Goal: Information Seeking & Learning: Learn about a topic

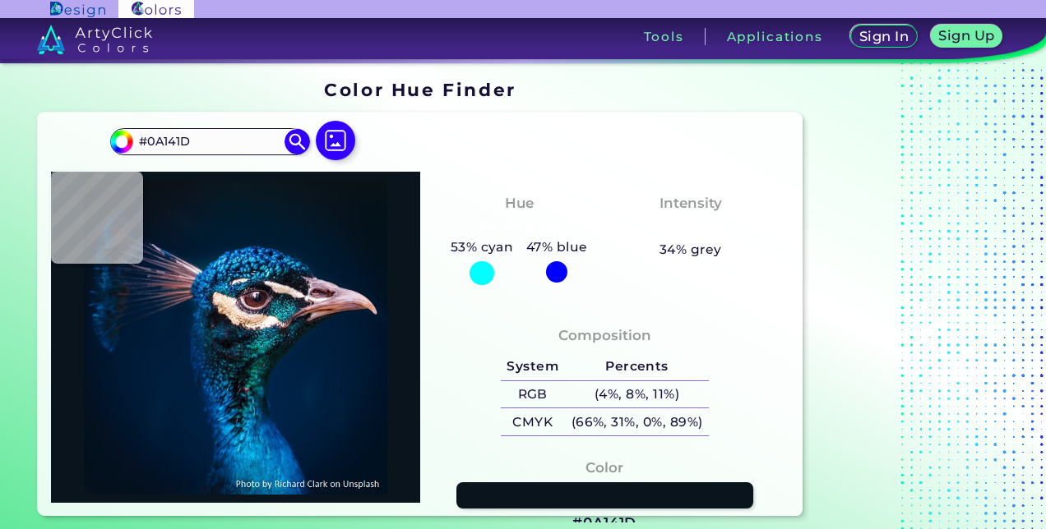
type input "#000000"
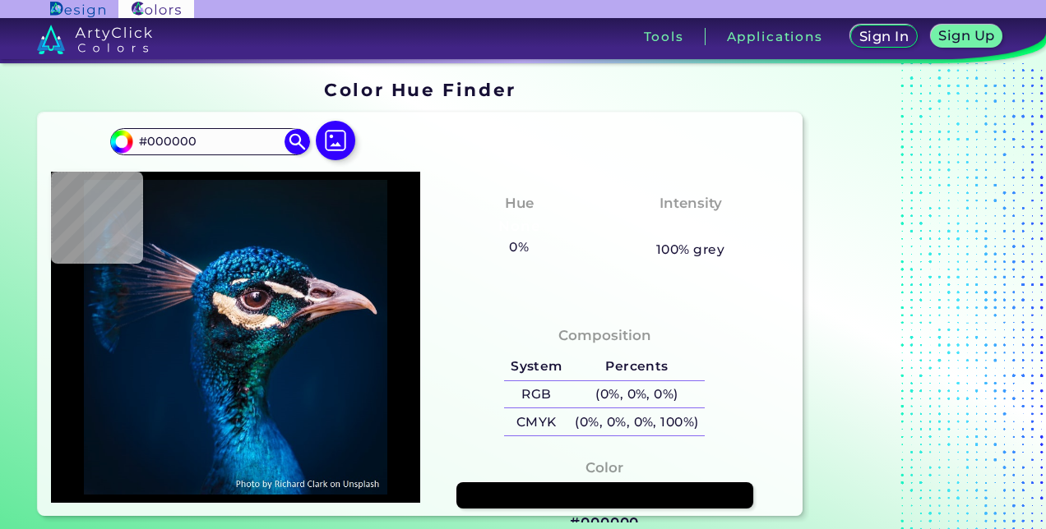
type input "#187fb4"
type input "#187FB4"
type input "#06192a"
type input "#06192A"
type input "#061727"
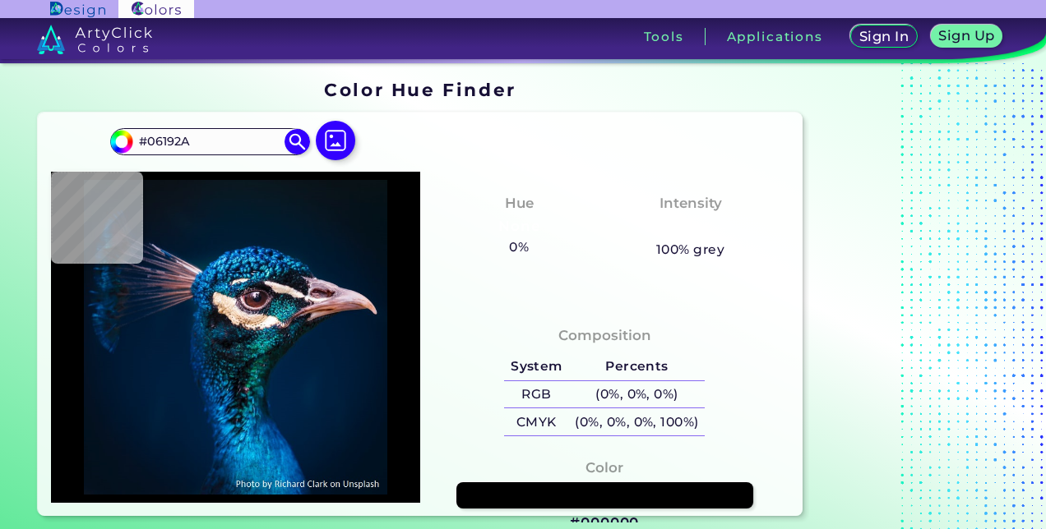
type input "#061727"
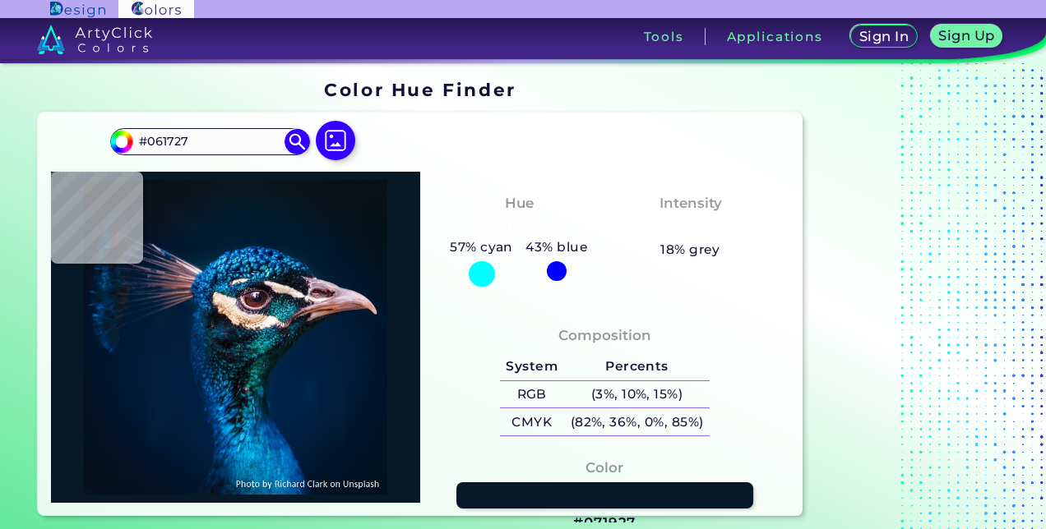
type input "#071927"
type input "#071827"
type input "#061928"
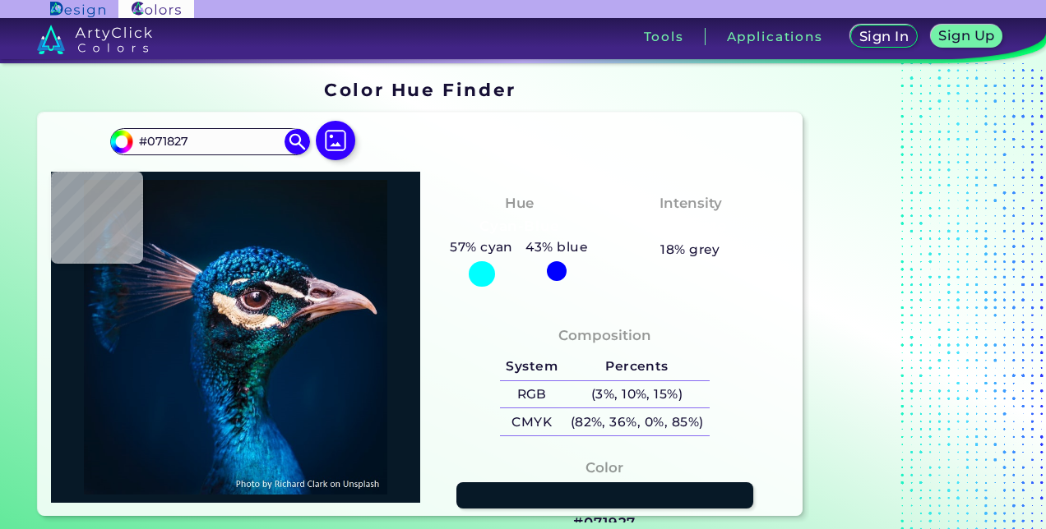
type input "#061928"
type input "#06192a"
type input "#06192A"
type input "#001b32"
type input "#001B32"
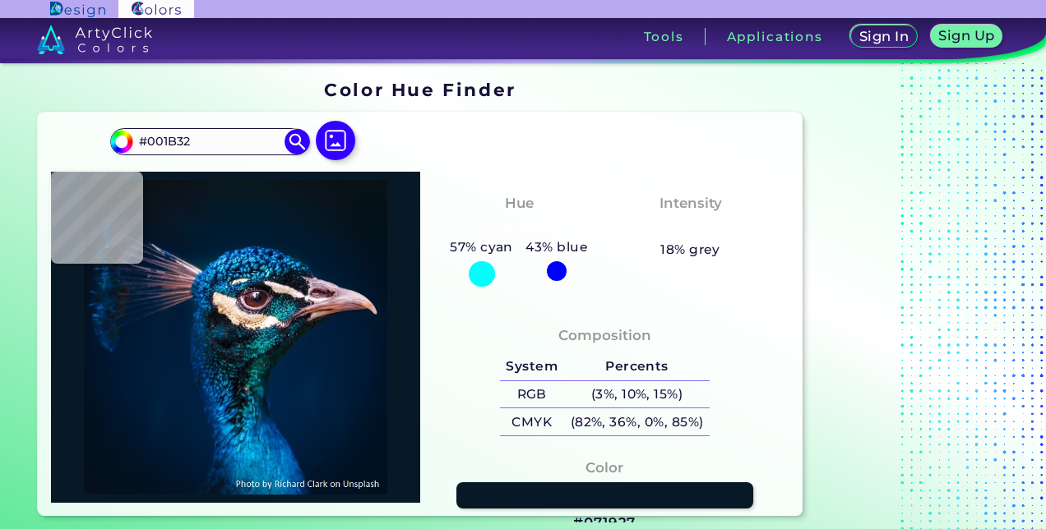
type input "#042e5f"
type input "#042E5F"
type input "#004a84"
type input "#004A84"
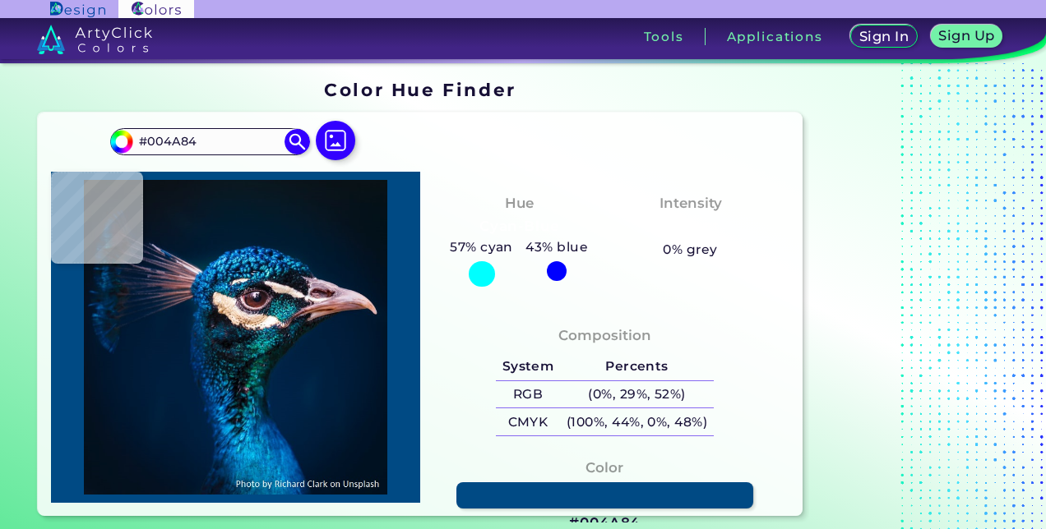
type input "#0e8ac7"
type input "#0E8AC7"
type input "#004670"
type input "#efe4d6"
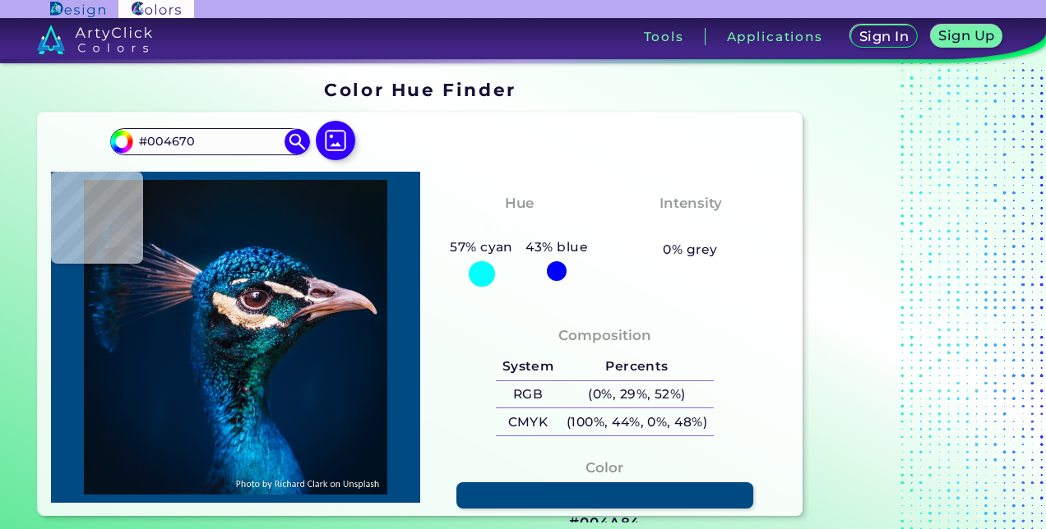
type input "#EFE4D6"
type input "#d2a484"
type input "#D2A484"
type input "#684945"
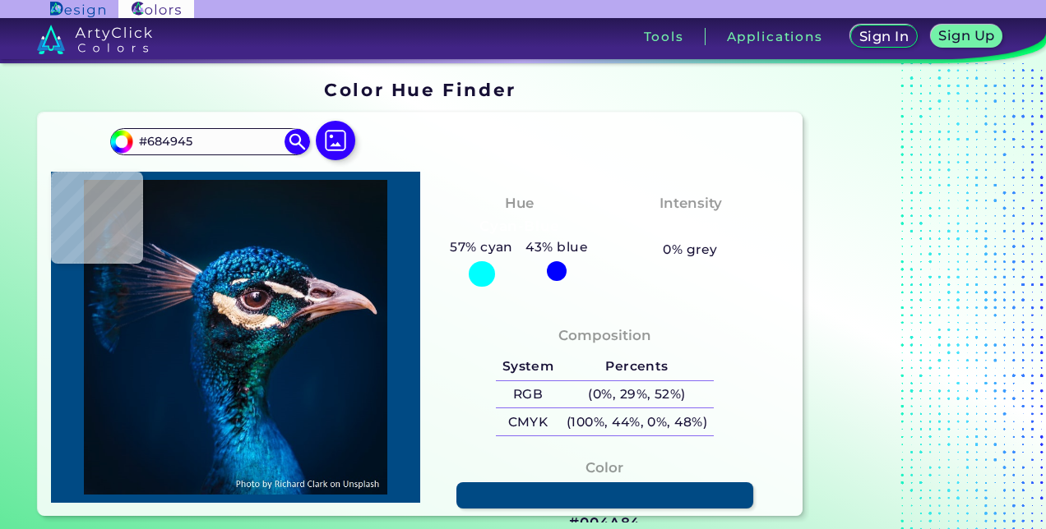
type input "#203f5b"
type input "#203F5B"
type input "#173450"
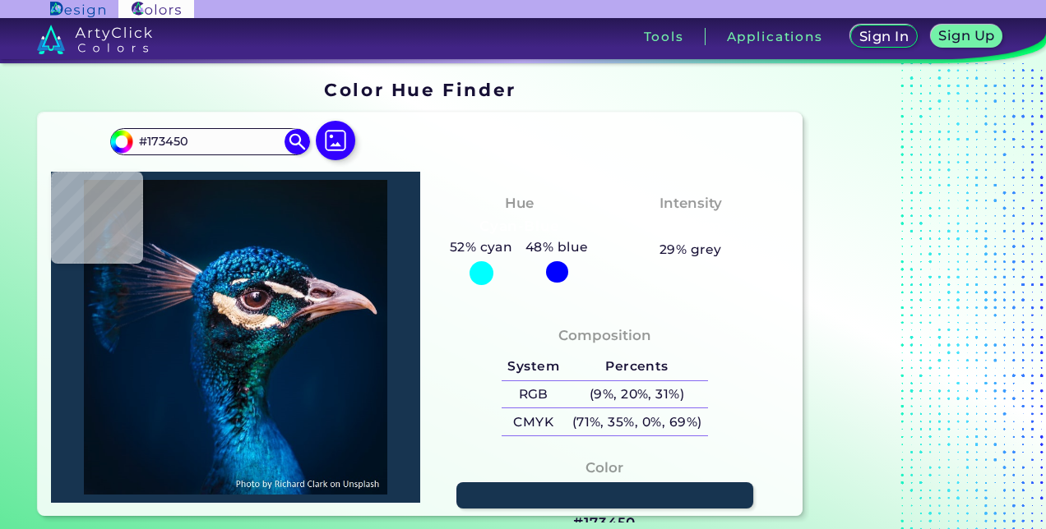
type input "#1d2f40"
type input "#1D2F40"
type input "#3b5266"
type input "#3B5266"
type input "#2e90a7"
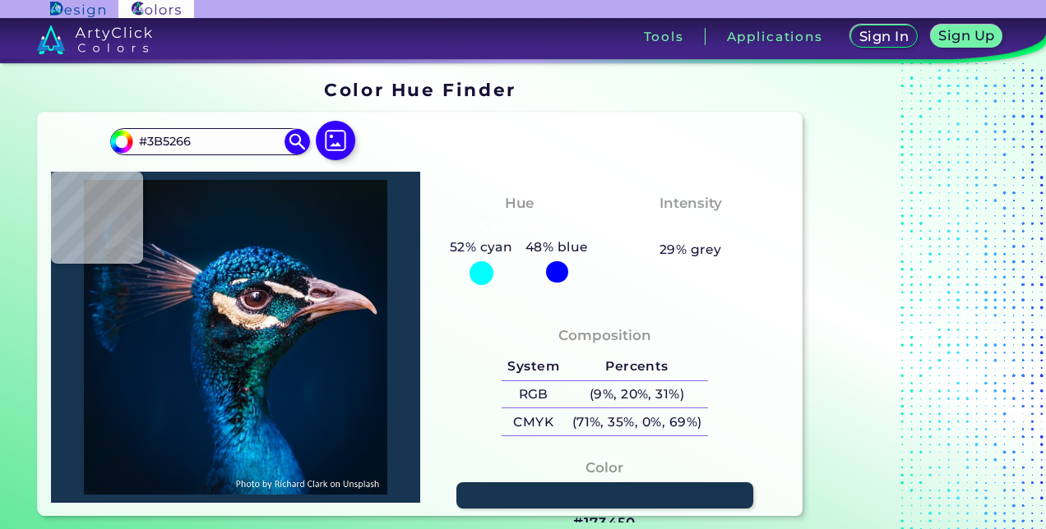
type input "#2E90A7"
type input "#8b6869"
type input "#8B6869"
type input "#9a8580"
type input "#9A8580"
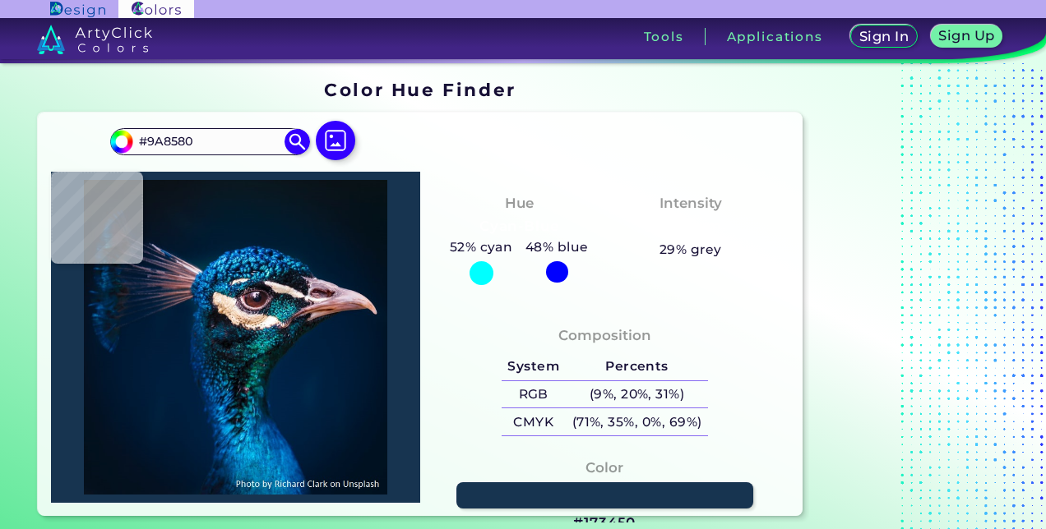
type input "#faede1"
type input "#FAEDE1"
type input "#fef8f3"
type input "#FEF8F3"
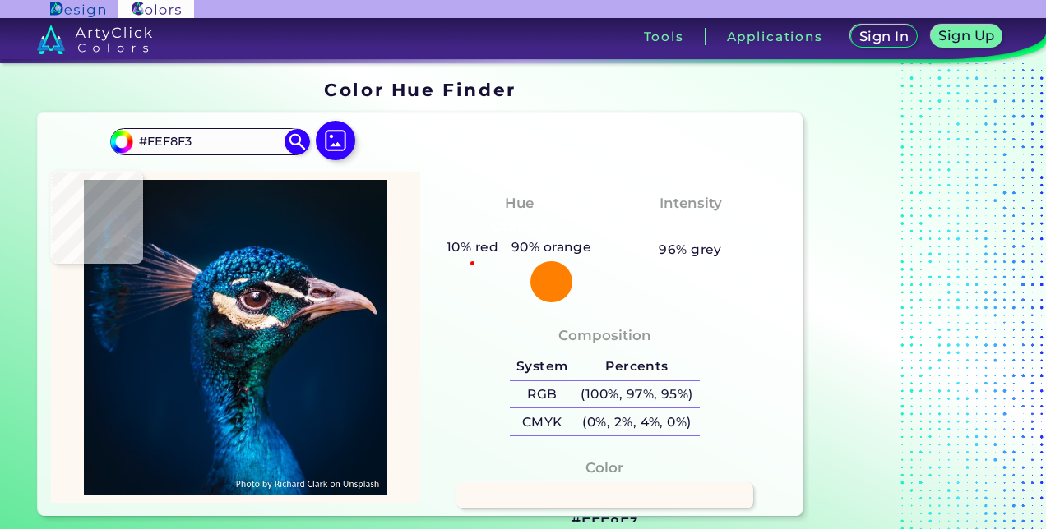
type input "#9dbfaa"
type input "#9DBFAA"
type input "#1db5b6"
type input "#1DB5B6"
type input "#028087"
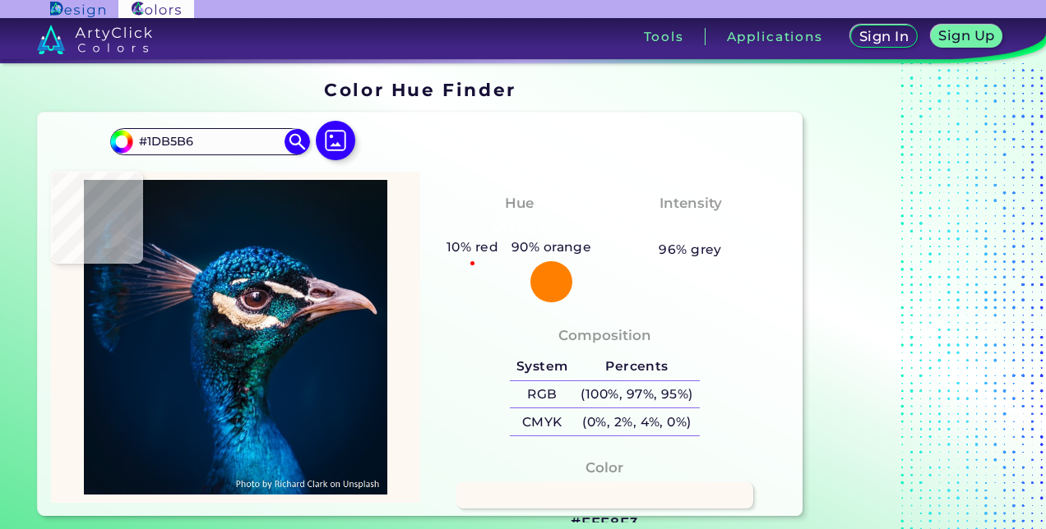
type input "#028087"
type input "#19a2b8"
type input "#19A2B8"
type input "#277a88"
type input "#277A88"
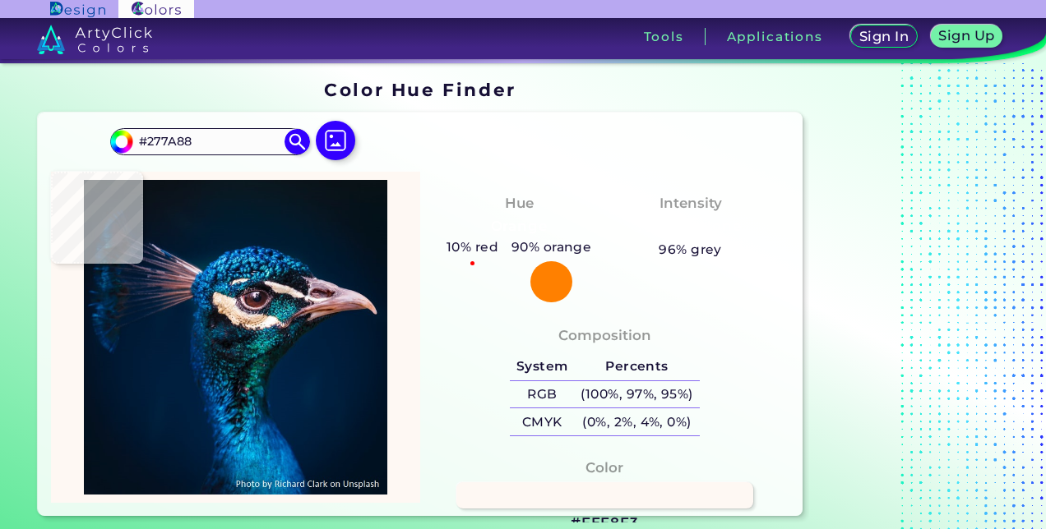
type input "#155968"
type input "#0c4a58"
type input "#0C4A58"
type input "#3890a5"
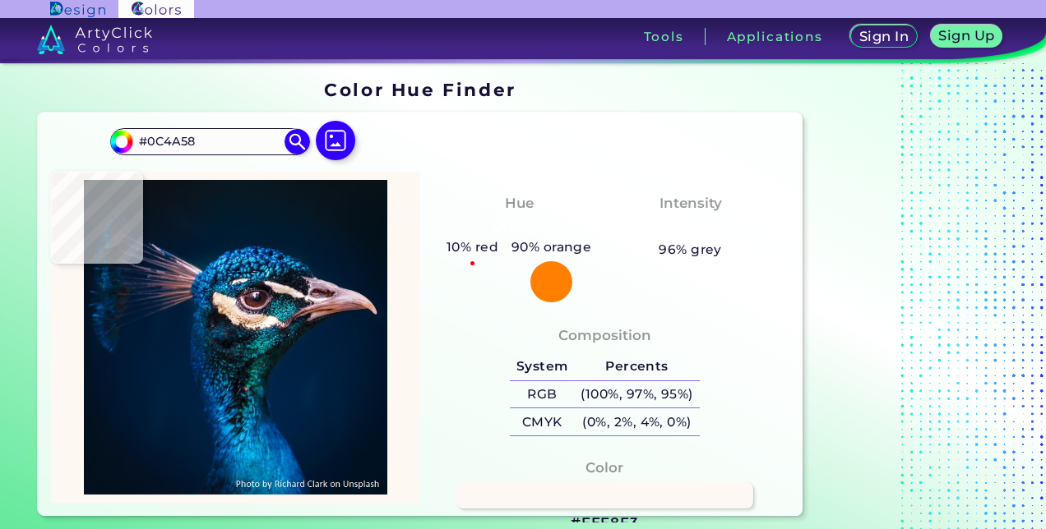
type input "#3890A5"
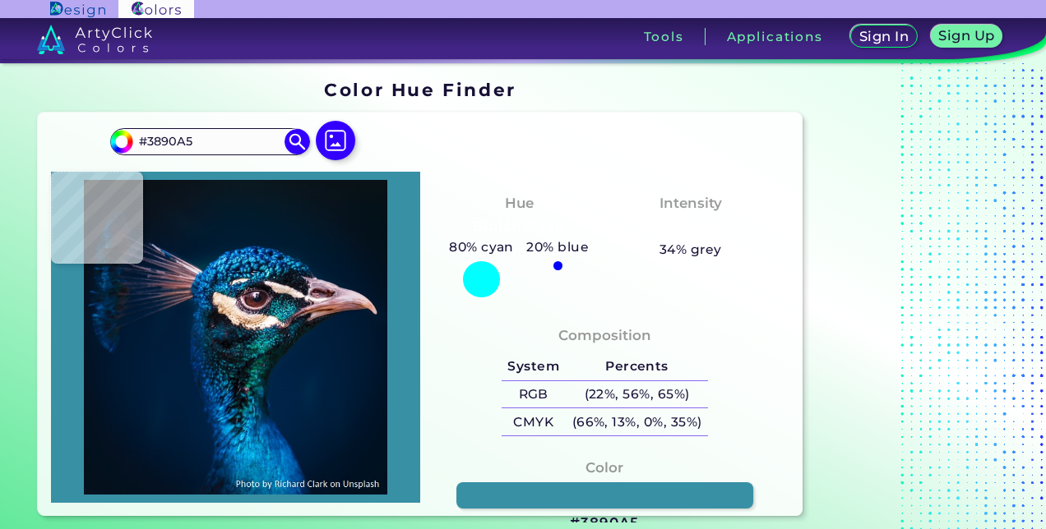
type input "#38899a"
type input "#38899A"
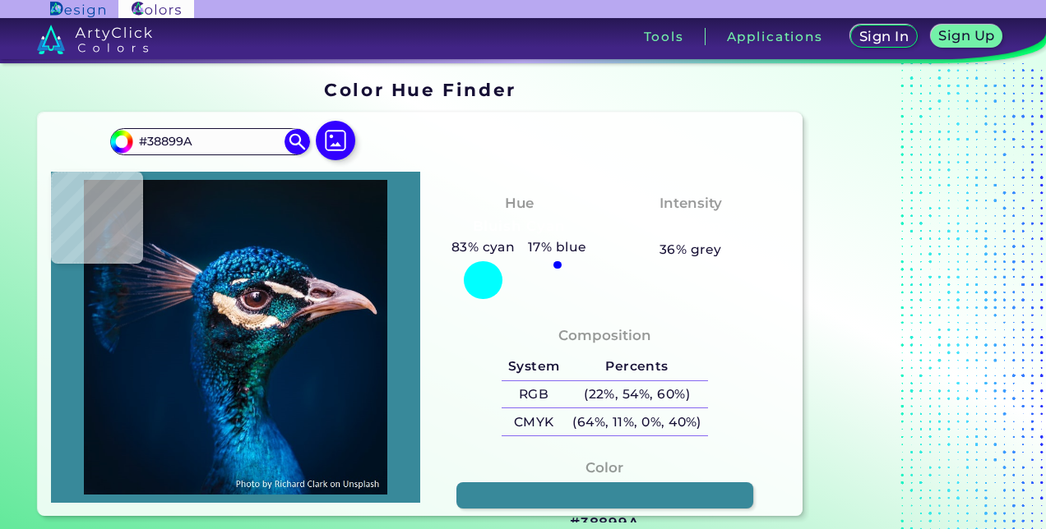
type input "#02545f"
type input "#02545F"
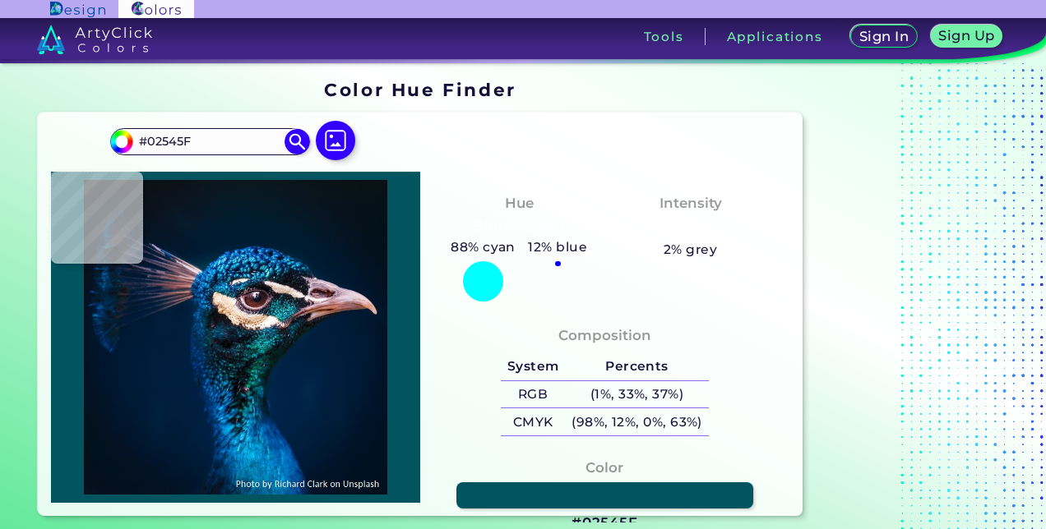
type input "#002430"
type input "#047475"
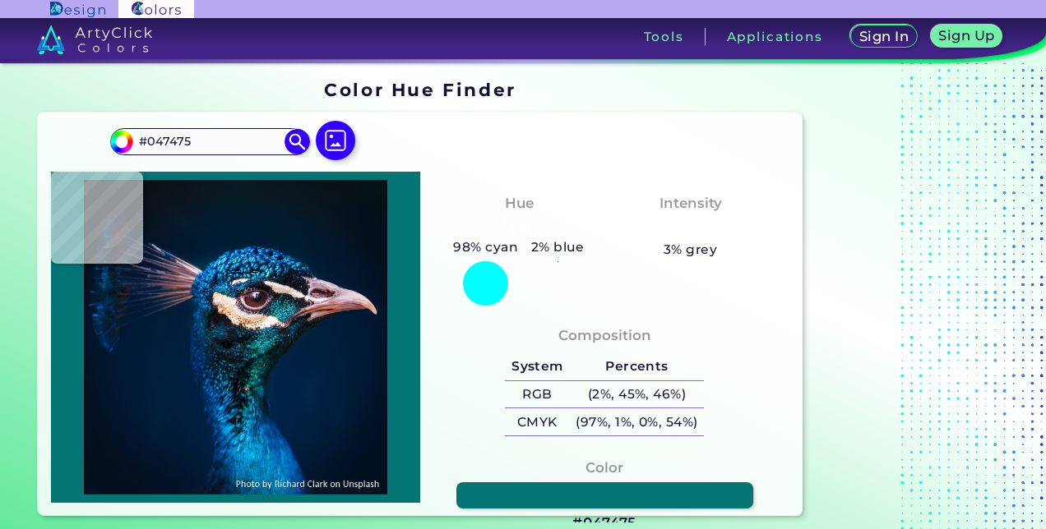
type input "#52bec8"
type input "#52BEC8"
type input "#42a1af"
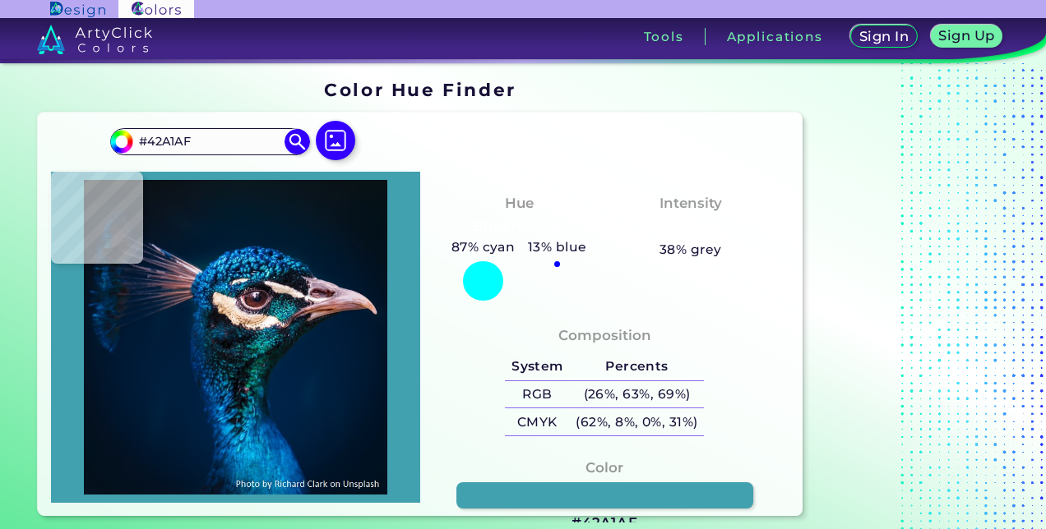
click at [289, 311] on img at bounding box center [235, 337] width 353 height 315
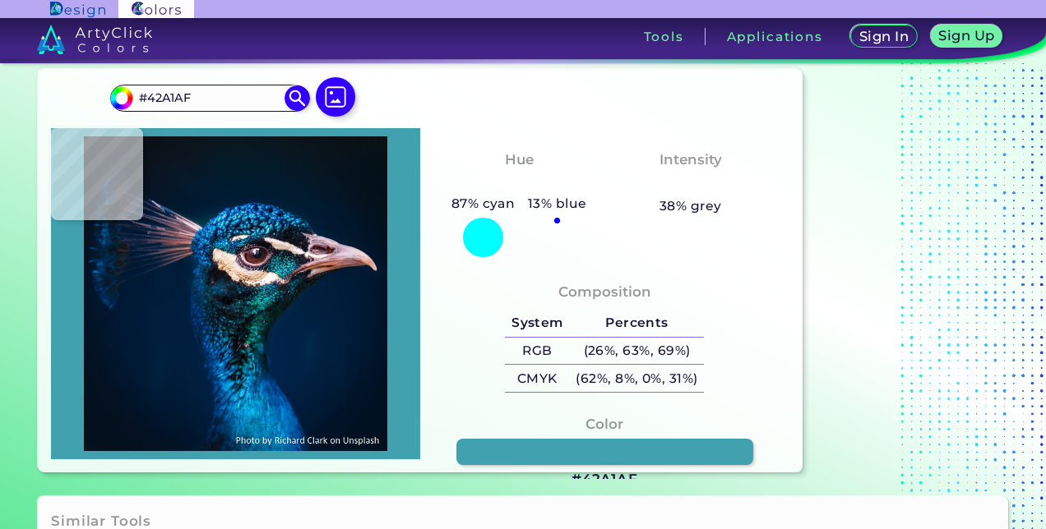
scroll to position [54, 0]
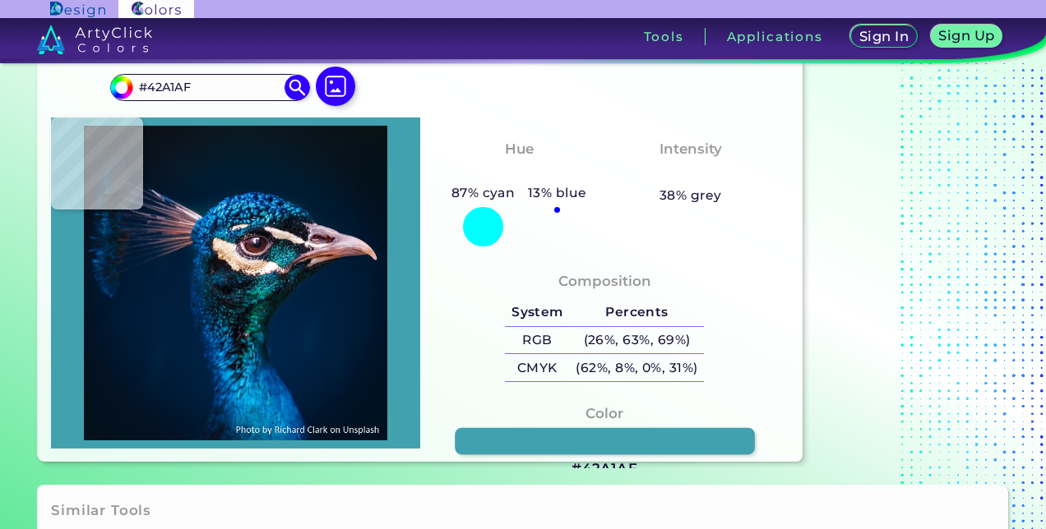
click at [595, 443] on link at bounding box center [604, 441] width 299 height 27
click at [570, 440] on link at bounding box center [604, 441] width 299 height 27
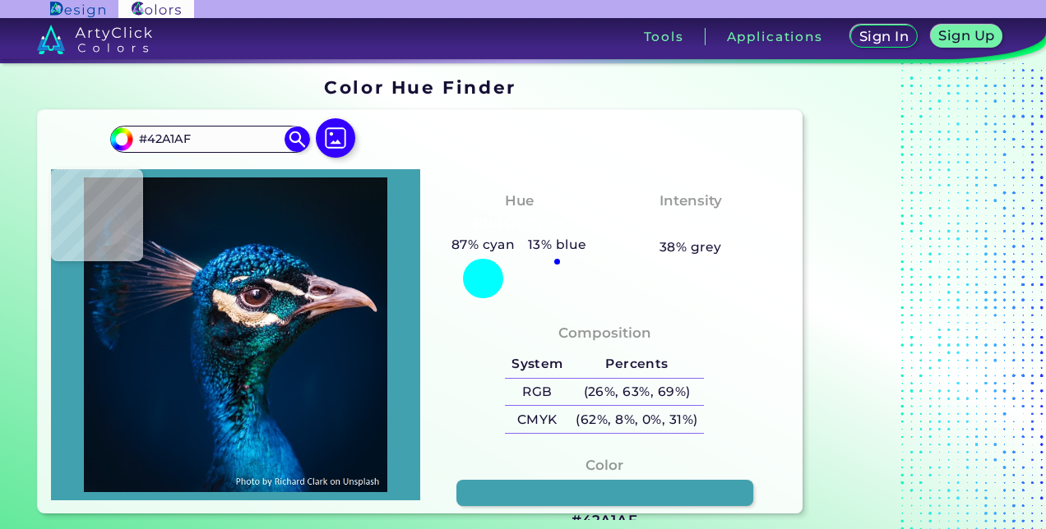
scroll to position [0, 0]
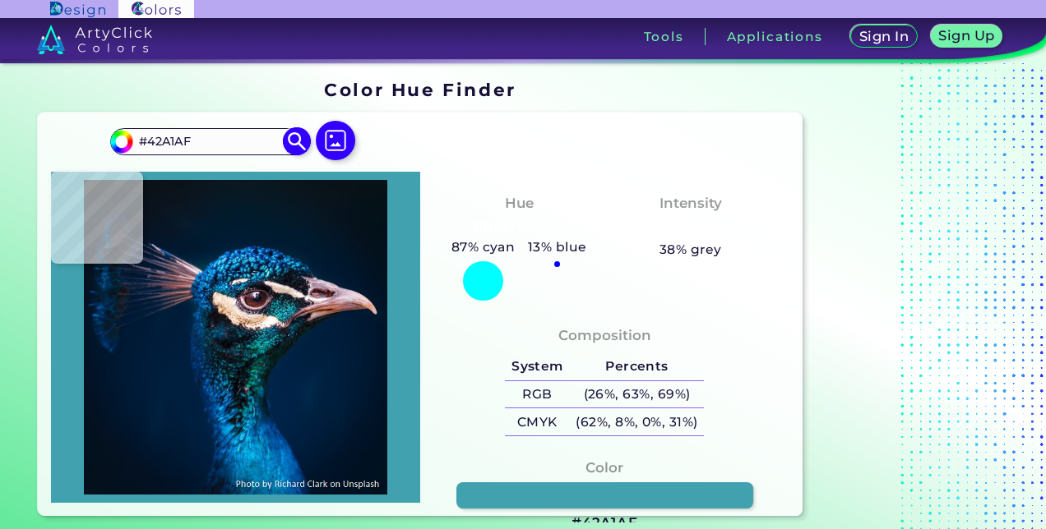
click at [201, 140] on input "#42A1AF" at bounding box center [209, 142] width 153 height 22
paste input "#F8FFFD"
click at [298, 140] on img at bounding box center [297, 141] width 29 height 29
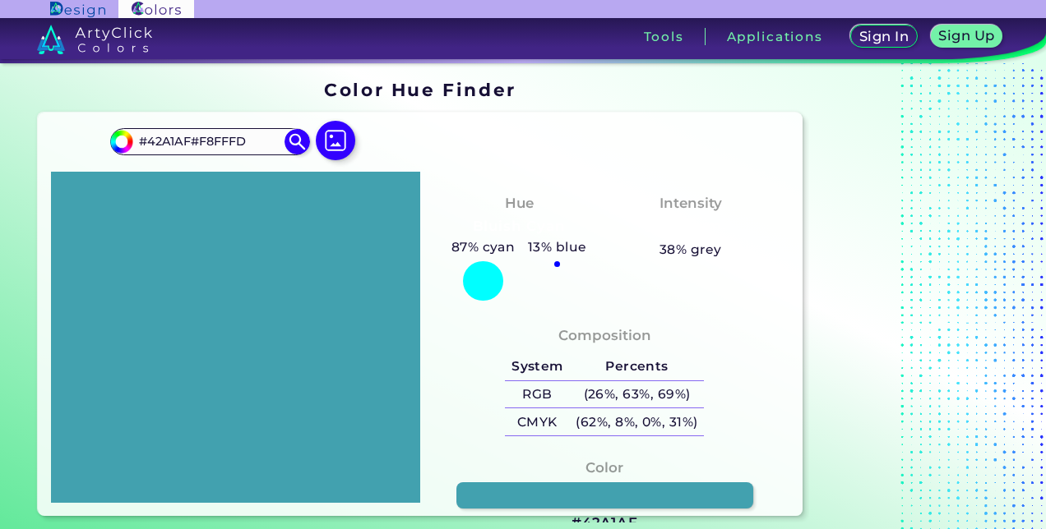
drag, startPoint x: 246, startPoint y: 142, endPoint x: 95, endPoint y: 143, distance: 150.4
click at [95, 143] on div "#42a1af #42A1AF#F8FFFD Acadia ◉ Acid Green ◉ Aero Blue ◉ Alabaster ◉ Albescent …" at bounding box center [420, 315] width 764 height 404
type input "f3eedf"
type input "#f3eedf"
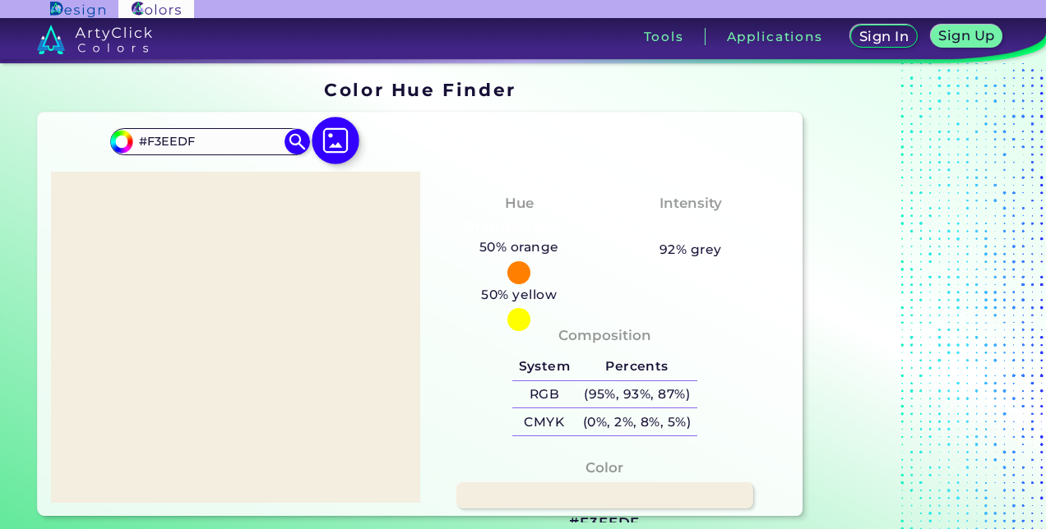
click at [335, 142] on img at bounding box center [336, 141] width 48 height 48
click at [0, 0] on input "file" at bounding box center [0, 0] width 0 height 0
click at [290, 134] on img at bounding box center [297, 141] width 29 height 29
drag, startPoint x: 200, startPoint y: 144, endPoint x: 123, endPoint y: 135, distance: 77.0
click at [123, 135] on div "#f3eedf #F3EEDF Acadia ◉ Acid Green ◉ Aero Blue ◉ Alabaster ◉ Albescent White ◉…" at bounding box center [209, 141] width 199 height 26
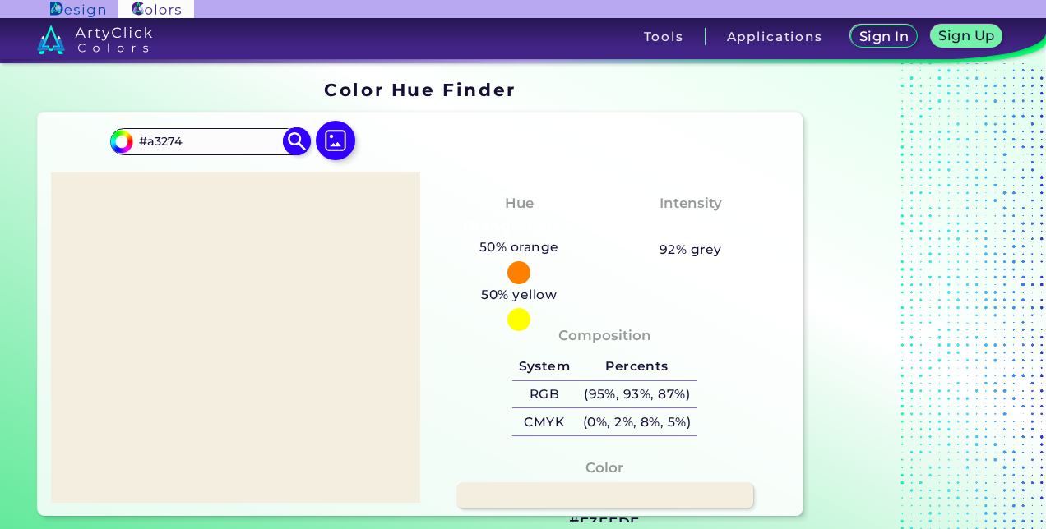
type input "#a3274"
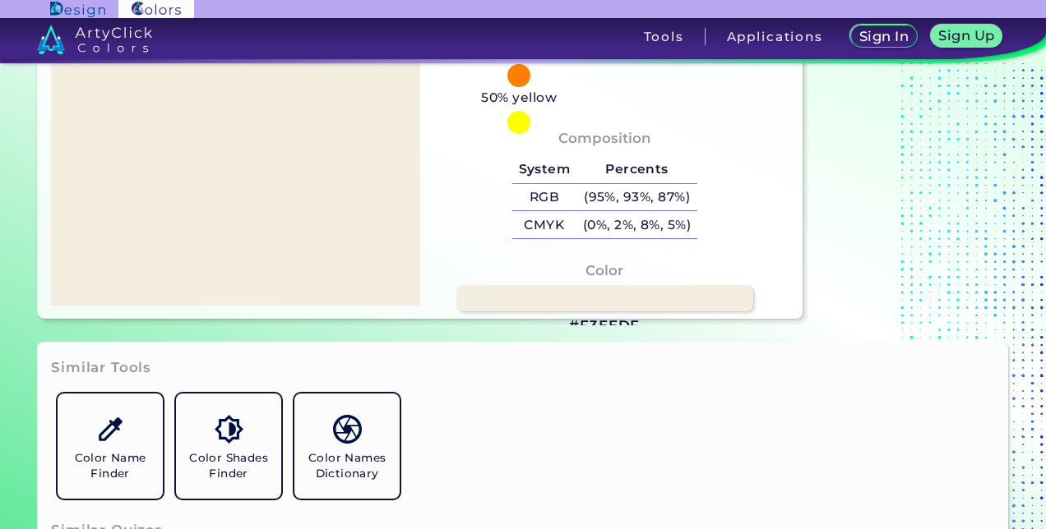
scroll to position [383, 0]
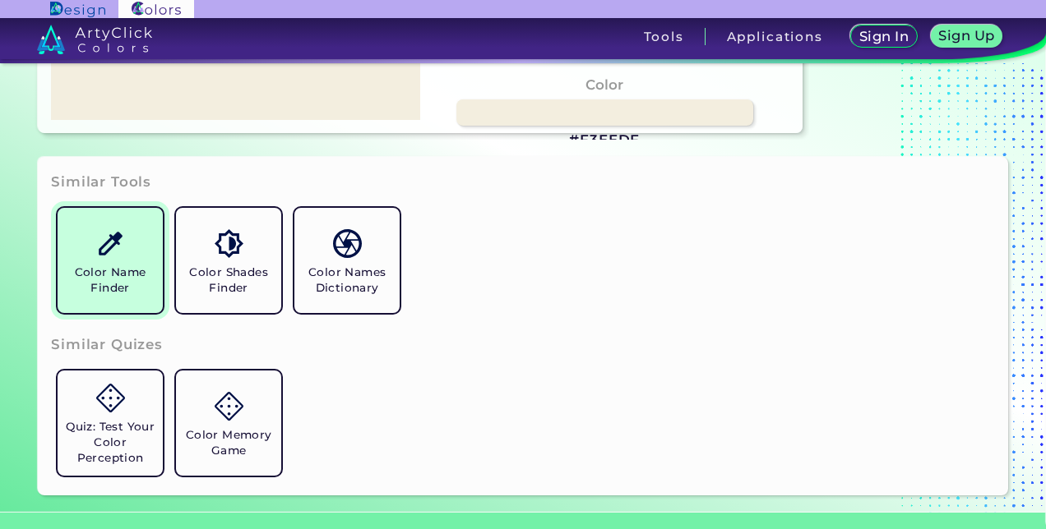
click at [132, 275] on h5 "Color Name Finder" at bounding box center [110, 280] width 92 height 31
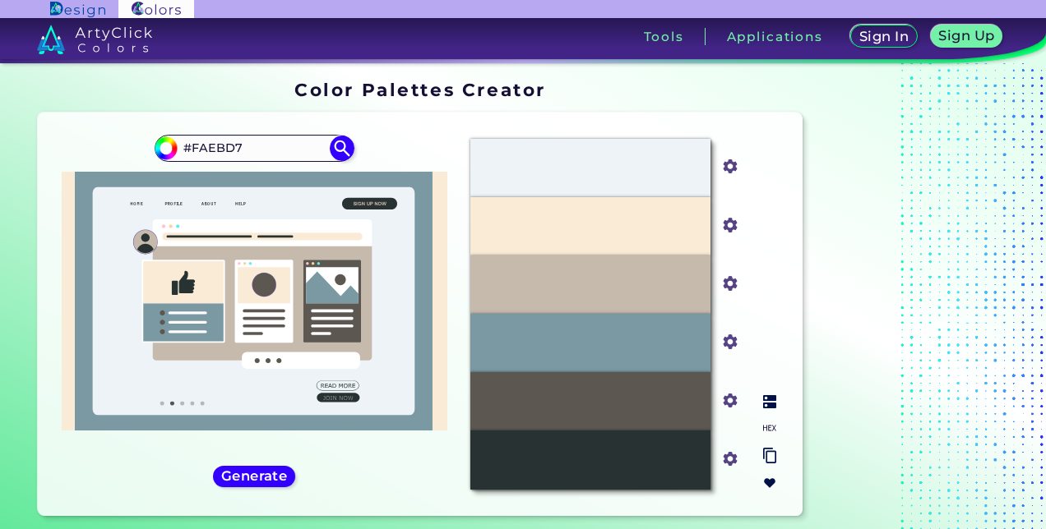
click at [771, 403] on img at bounding box center [769, 401] width 13 height 13
click at [773, 428] on img at bounding box center [769, 428] width 13 height 13
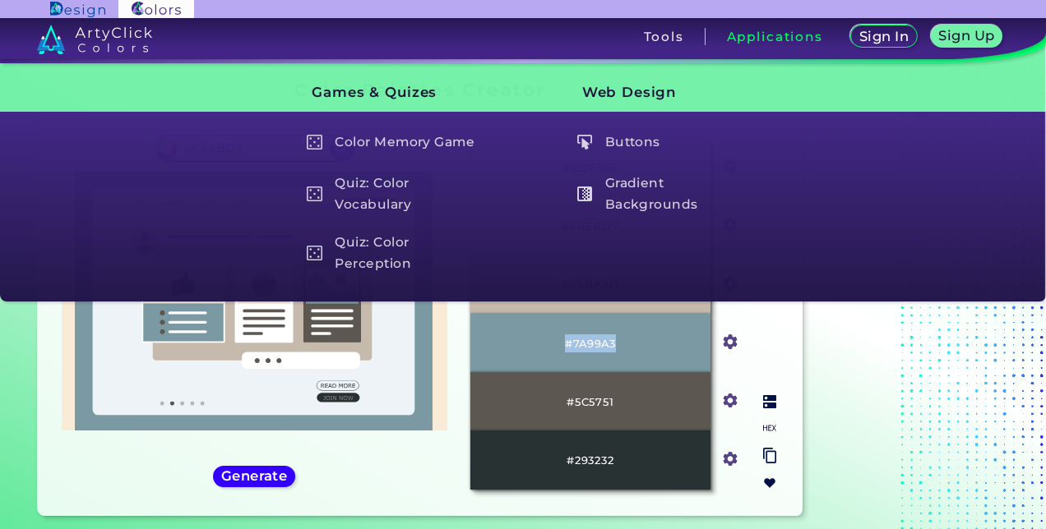
drag, startPoint x: 561, startPoint y: 339, endPoint x: 618, endPoint y: 339, distance: 57.5
click at [618, 339] on div "#7A99A3" at bounding box center [590, 343] width 240 height 58
drag, startPoint x: 618, startPoint y: 339, endPoint x: 606, endPoint y: 337, distance: 12.4
copy p "#7A99A3"
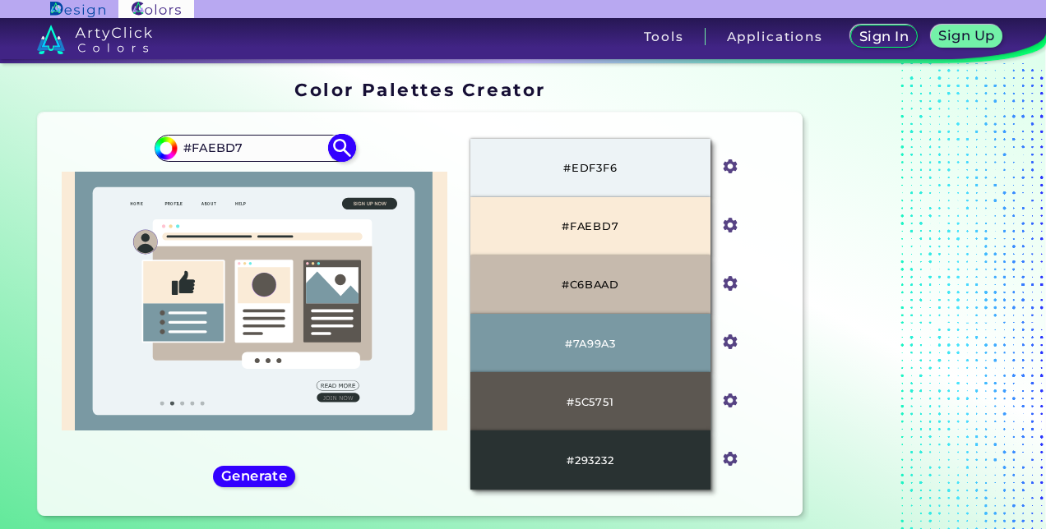
drag, startPoint x: 243, startPoint y: 148, endPoint x: 177, endPoint y: 149, distance: 66.6
click at [176, 147] on div "#faebd7 #FAEBD7" at bounding box center [254, 148] width 199 height 26
paste input "7A99A3"
type input "#7A99A3"
click at [336, 155] on img at bounding box center [341, 148] width 29 height 29
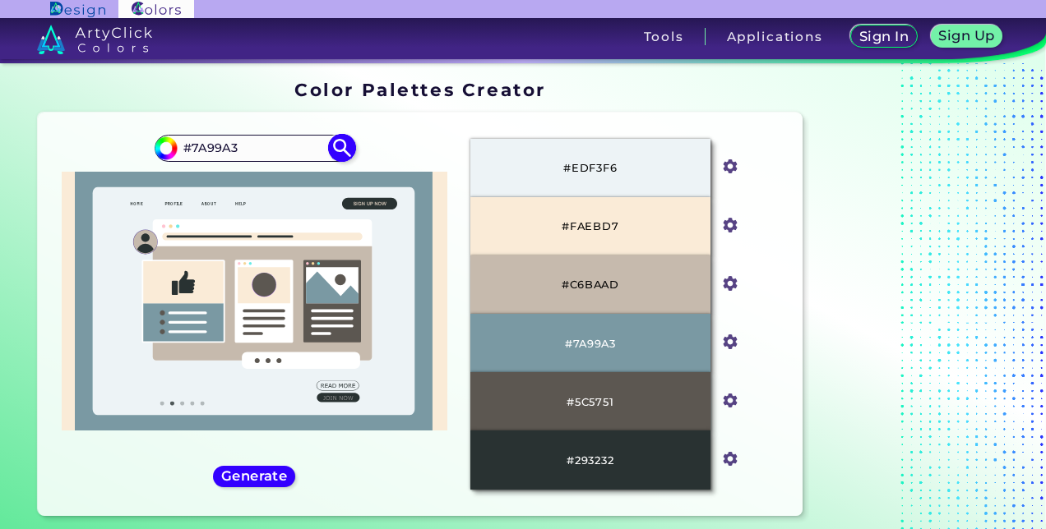
type input "#7a99a3"
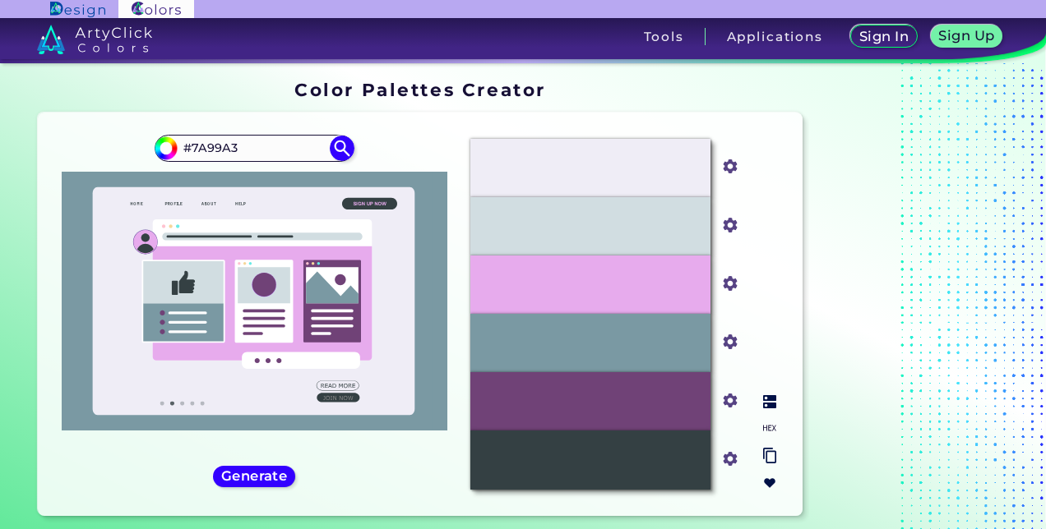
click at [767, 427] on img at bounding box center [769, 428] width 13 height 13
click at [766, 400] on img at bounding box center [769, 401] width 13 height 13
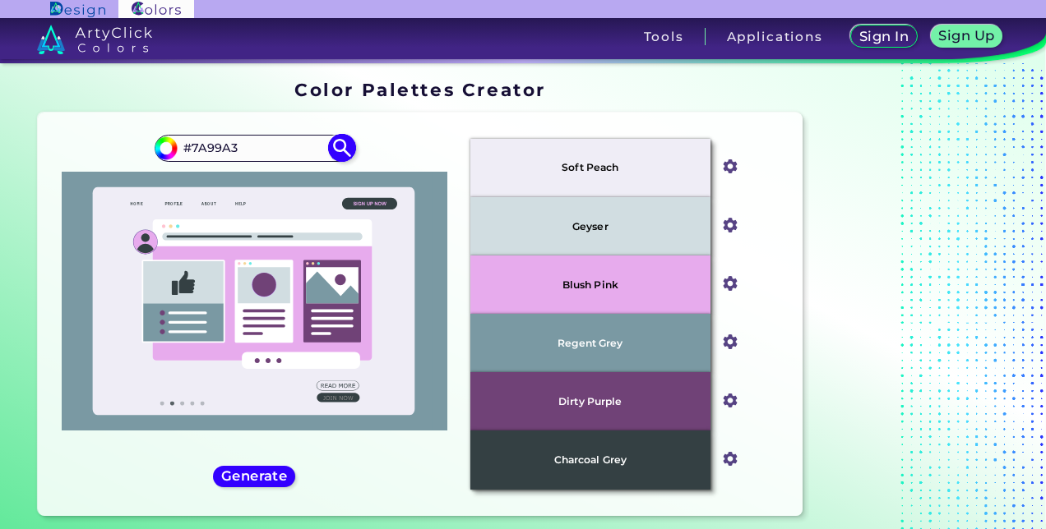
click at [238, 146] on input "#7A99A3" at bounding box center [254, 148] width 153 height 22
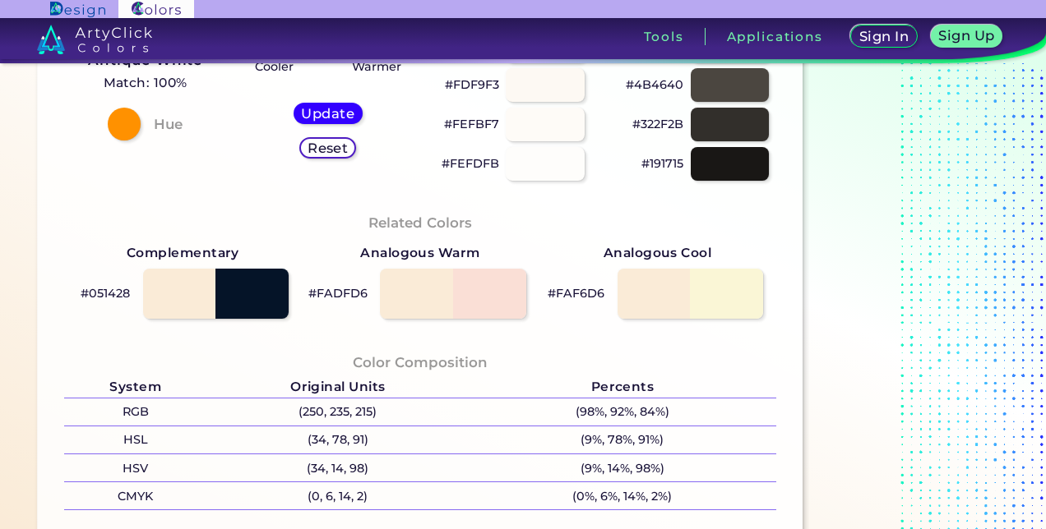
scroll to position [383, 0]
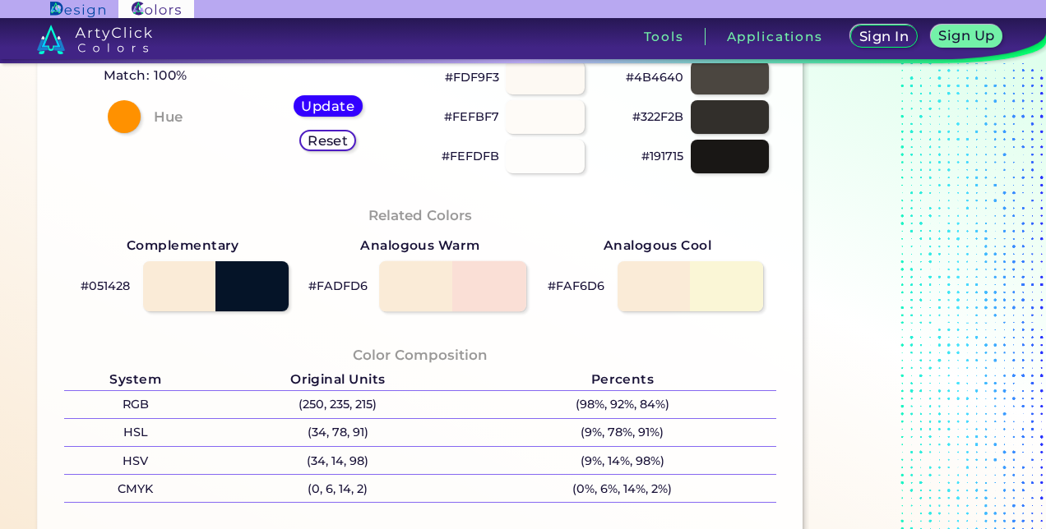
click at [407, 293] on div at bounding box center [452, 286] width 147 height 51
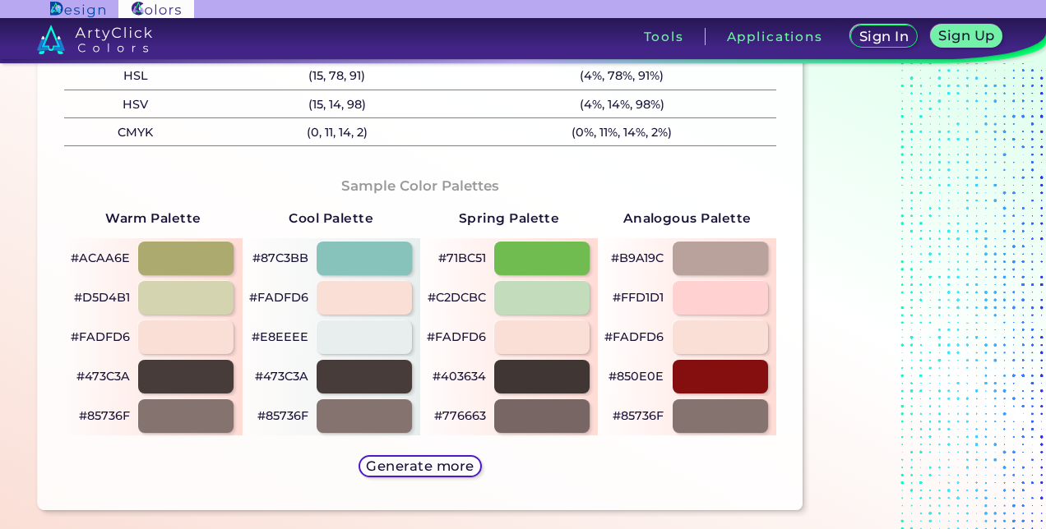
scroll to position [767, 0]
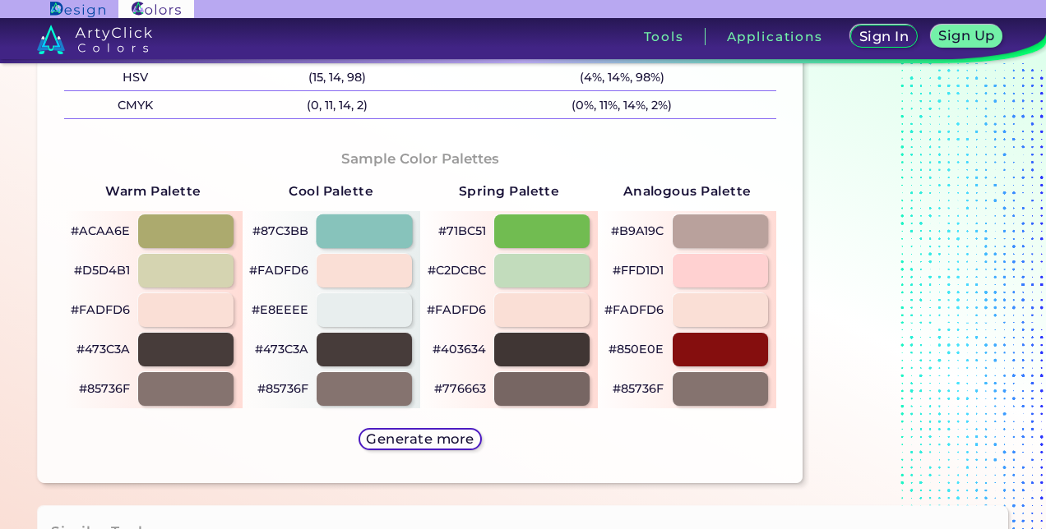
click at [388, 224] on div at bounding box center [364, 232] width 96 height 34
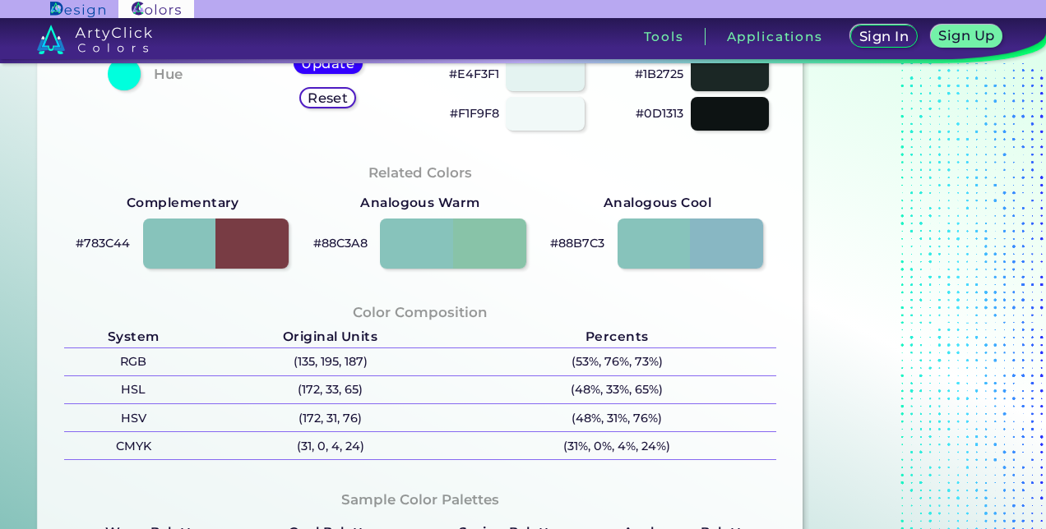
scroll to position [438, 0]
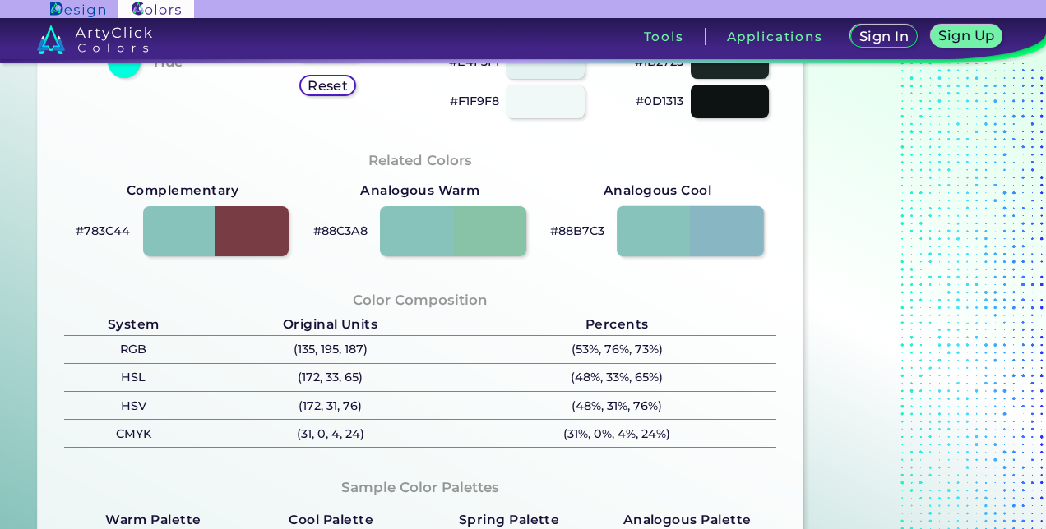
click at [665, 232] on div at bounding box center [690, 231] width 147 height 51
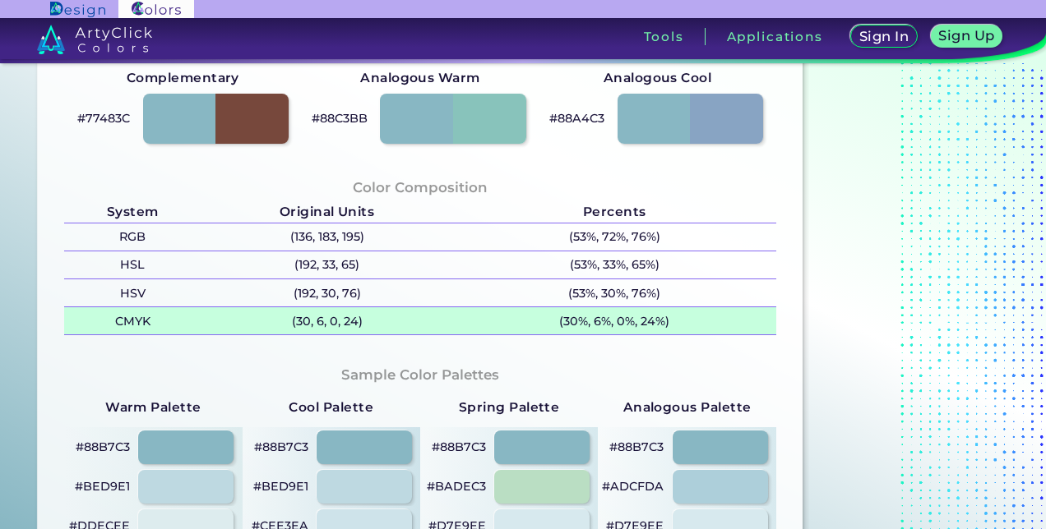
scroll to position [712, 0]
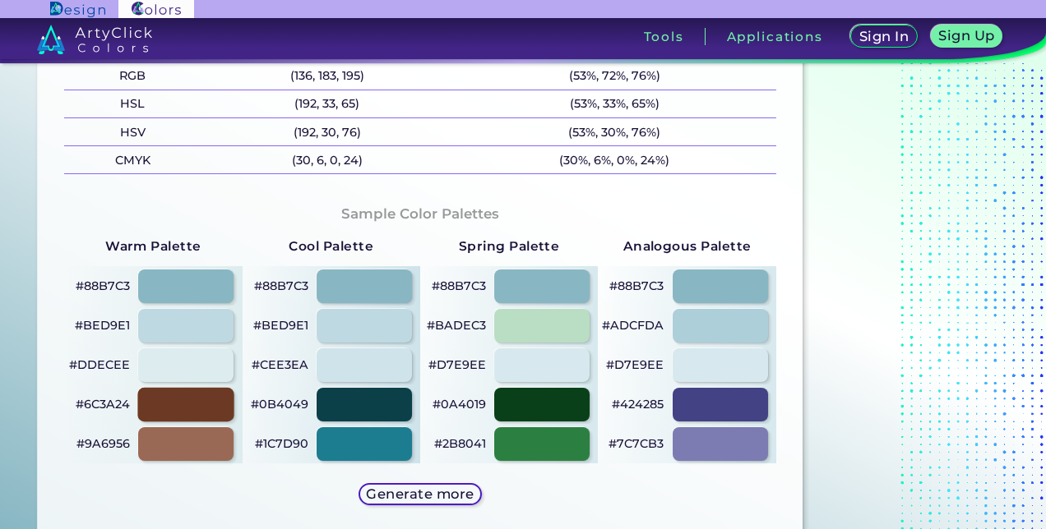
click at [179, 404] on div at bounding box center [186, 405] width 96 height 34
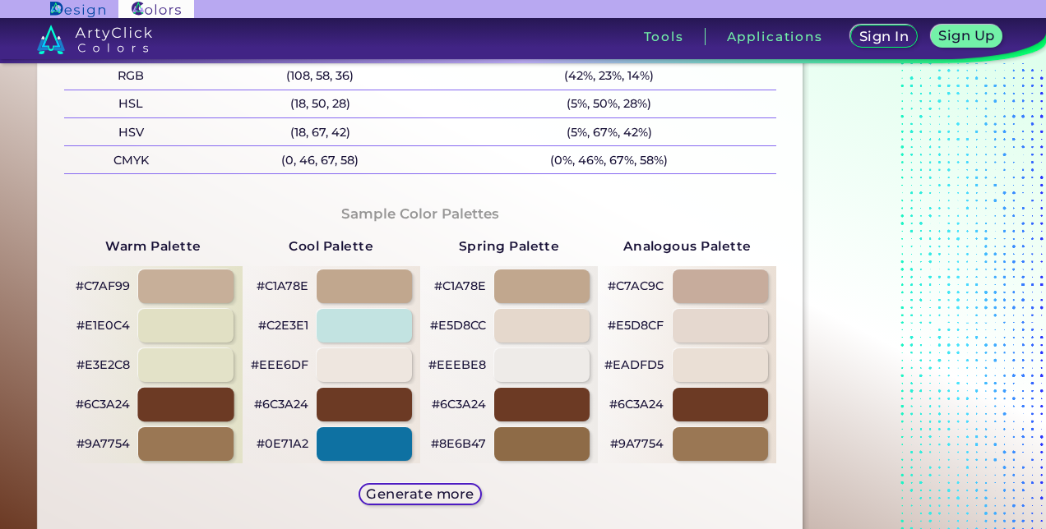
click at [179, 404] on div at bounding box center [186, 405] width 96 height 34
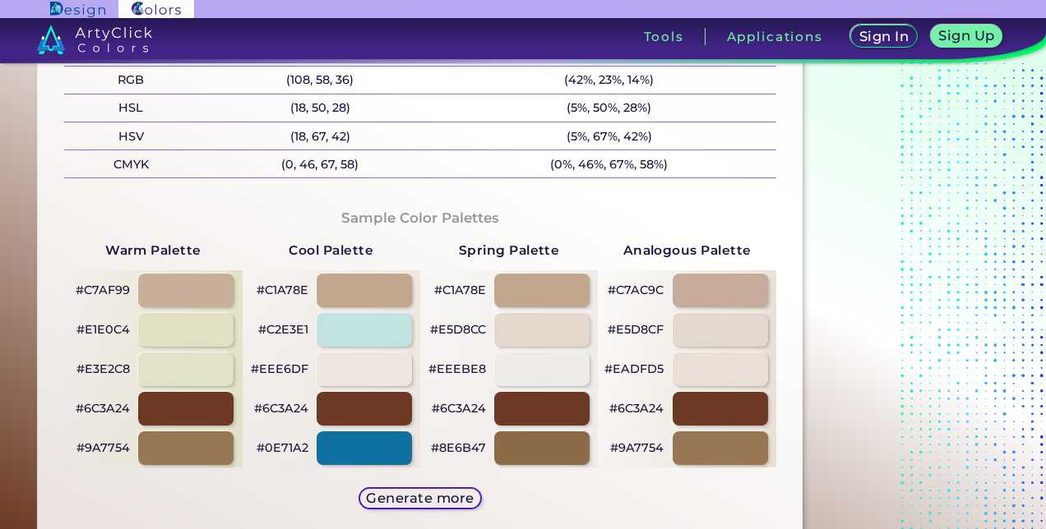
scroll to position [712, 0]
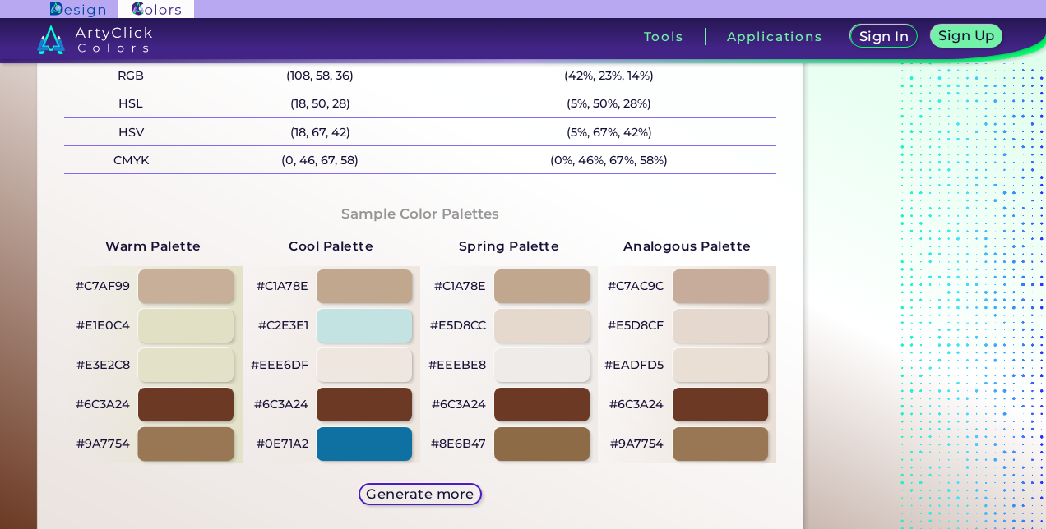
click at [178, 443] on div at bounding box center [186, 444] width 96 height 34
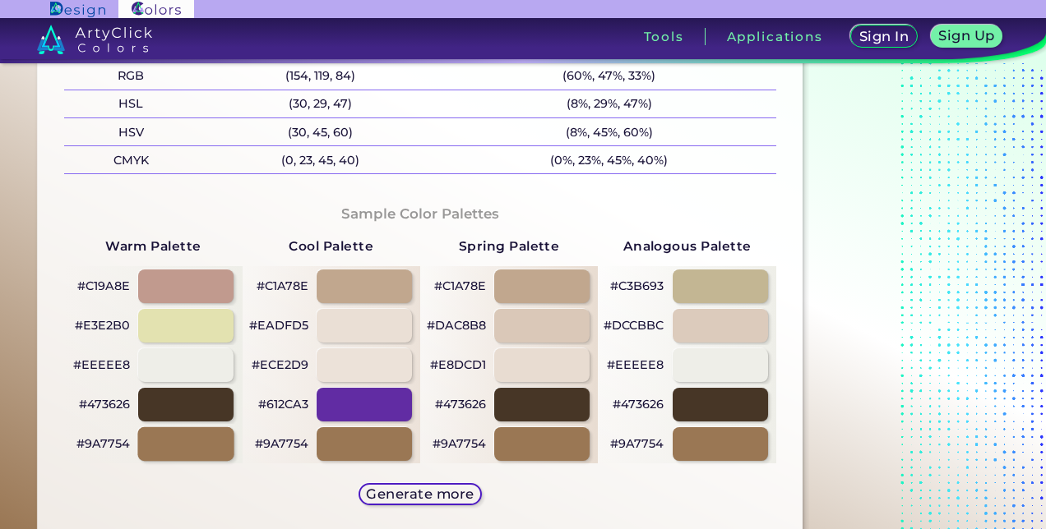
click at [178, 443] on div at bounding box center [186, 444] width 96 height 34
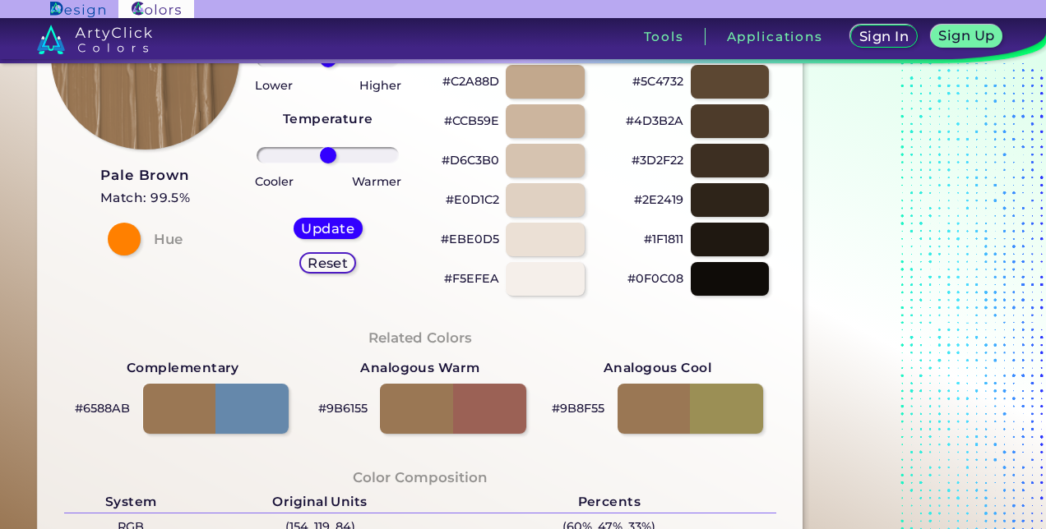
scroll to position [274, 0]
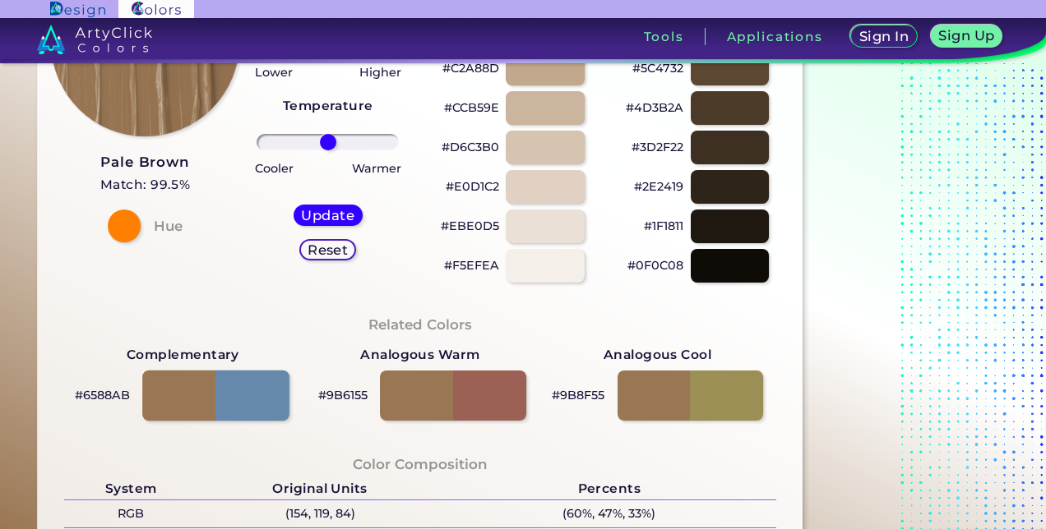
click at [256, 407] on div at bounding box center [215, 396] width 147 height 51
type input "#6588ab"
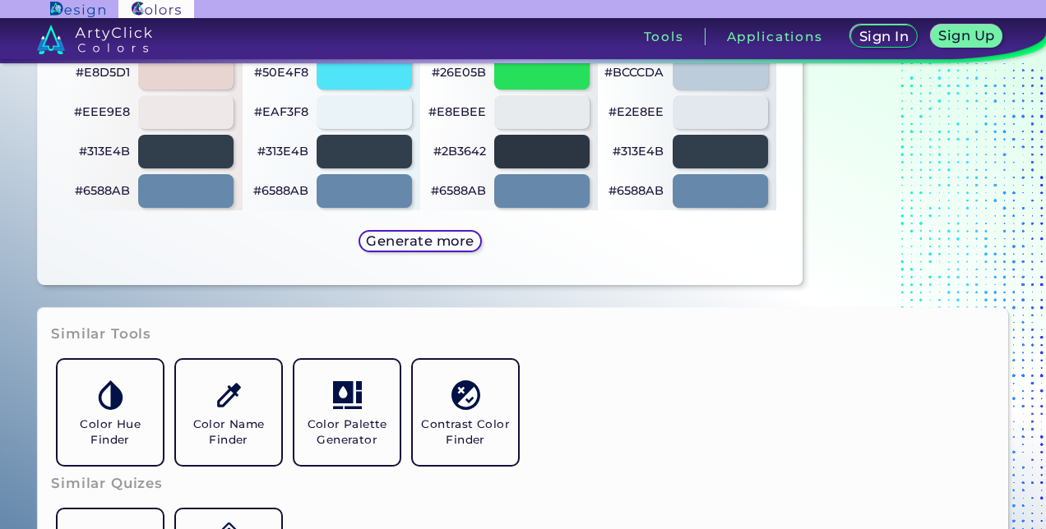
scroll to position [986, 0]
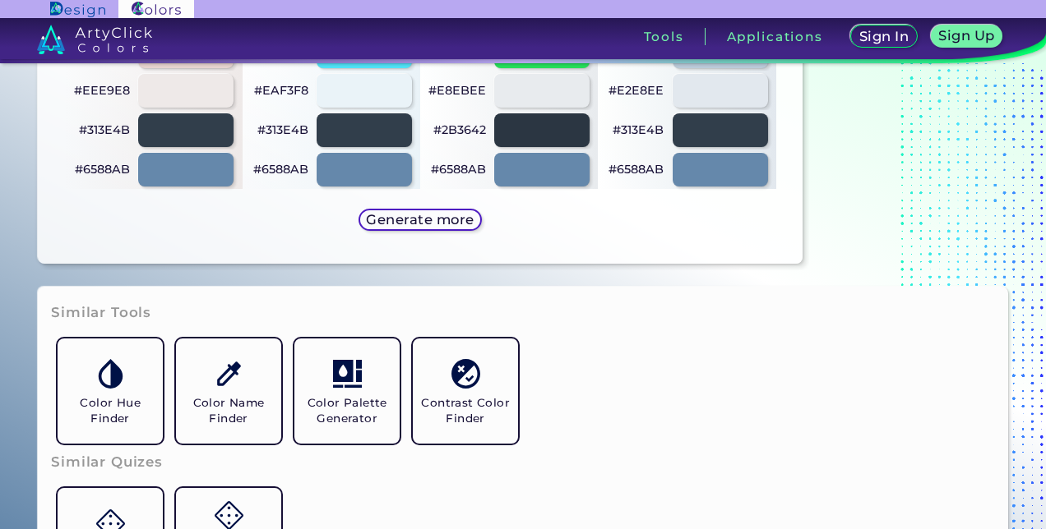
click at [405, 217] on h5 "Generate more" at bounding box center [420, 220] width 99 height 12
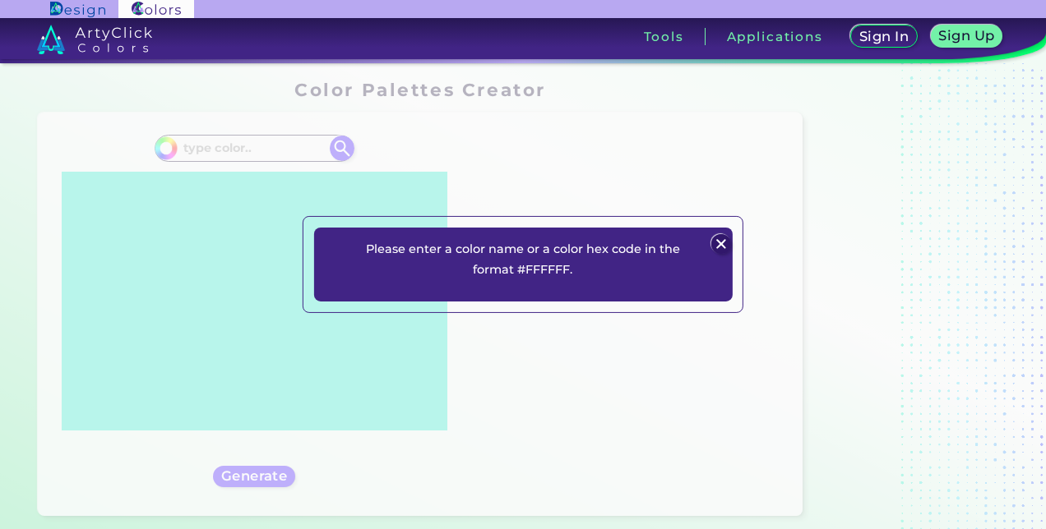
click at [721, 241] on img at bounding box center [721, 244] width 20 height 20
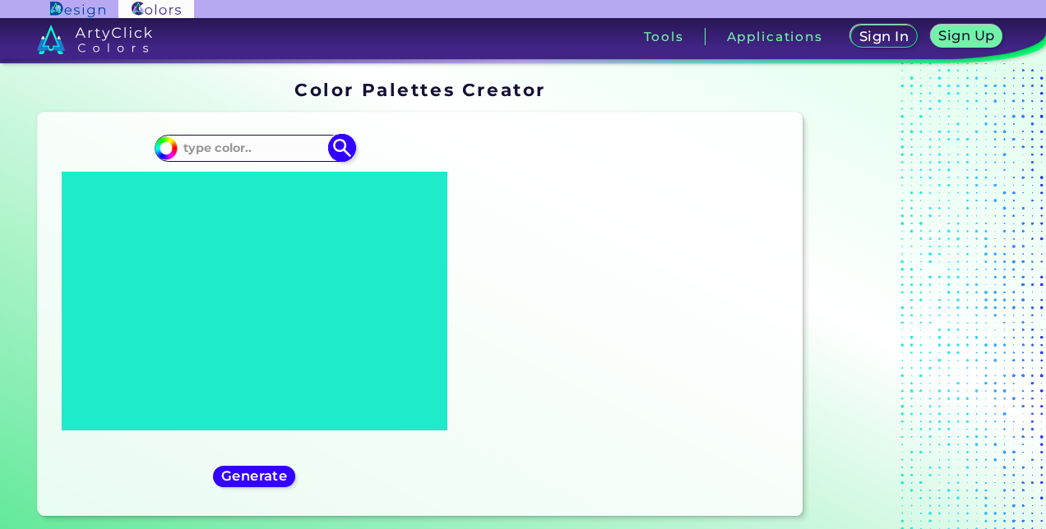
click at [239, 149] on input at bounding box center [254, 148] width 153 height 22
type input "8"
type input "87c3bb"
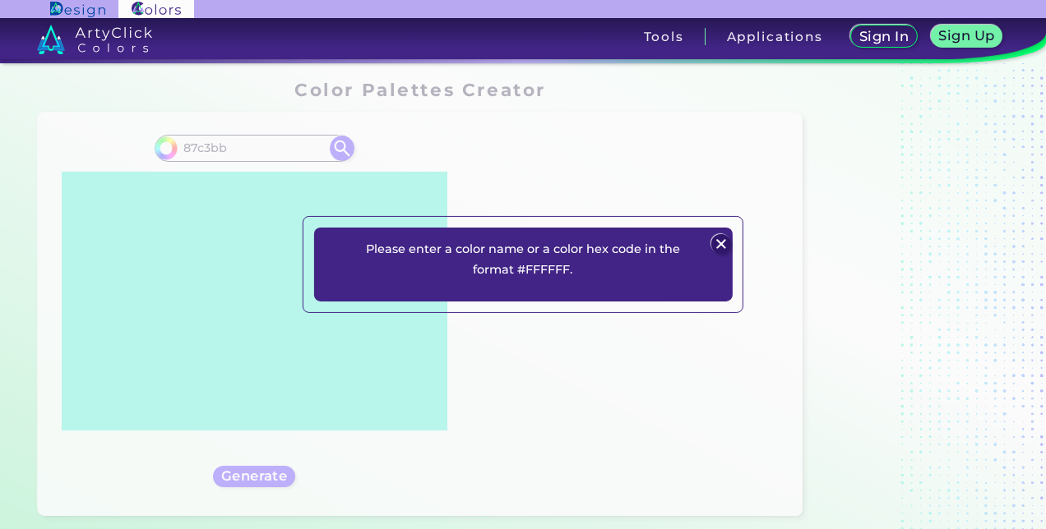
click at [724, 243] on img at bounding box center [721, 244] width 20 height 20
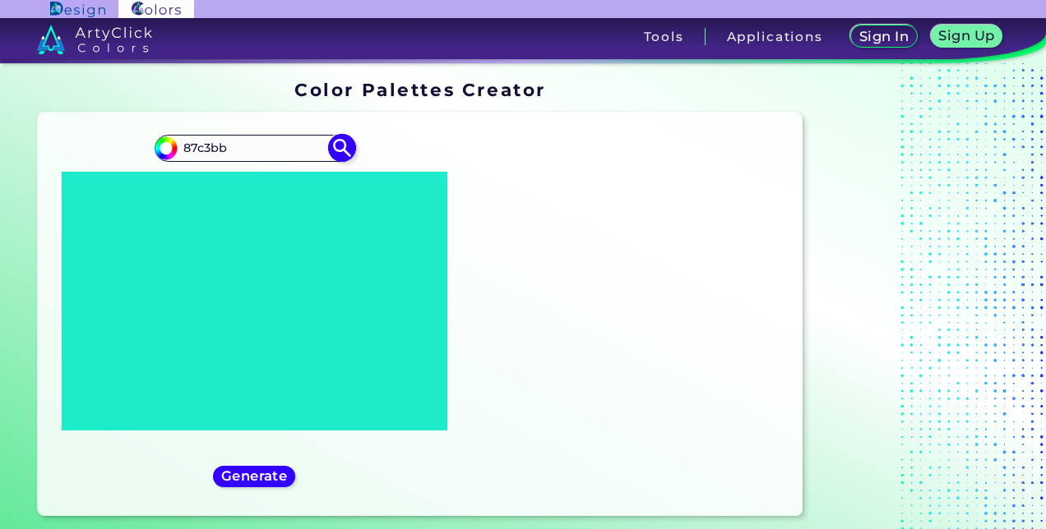
click at [337, 145] on img at bounding box center [341, 148] width 29 height 29
type input "#000000"
